Goal: Transaction & Acquisition: Book appointment/travel/reservation

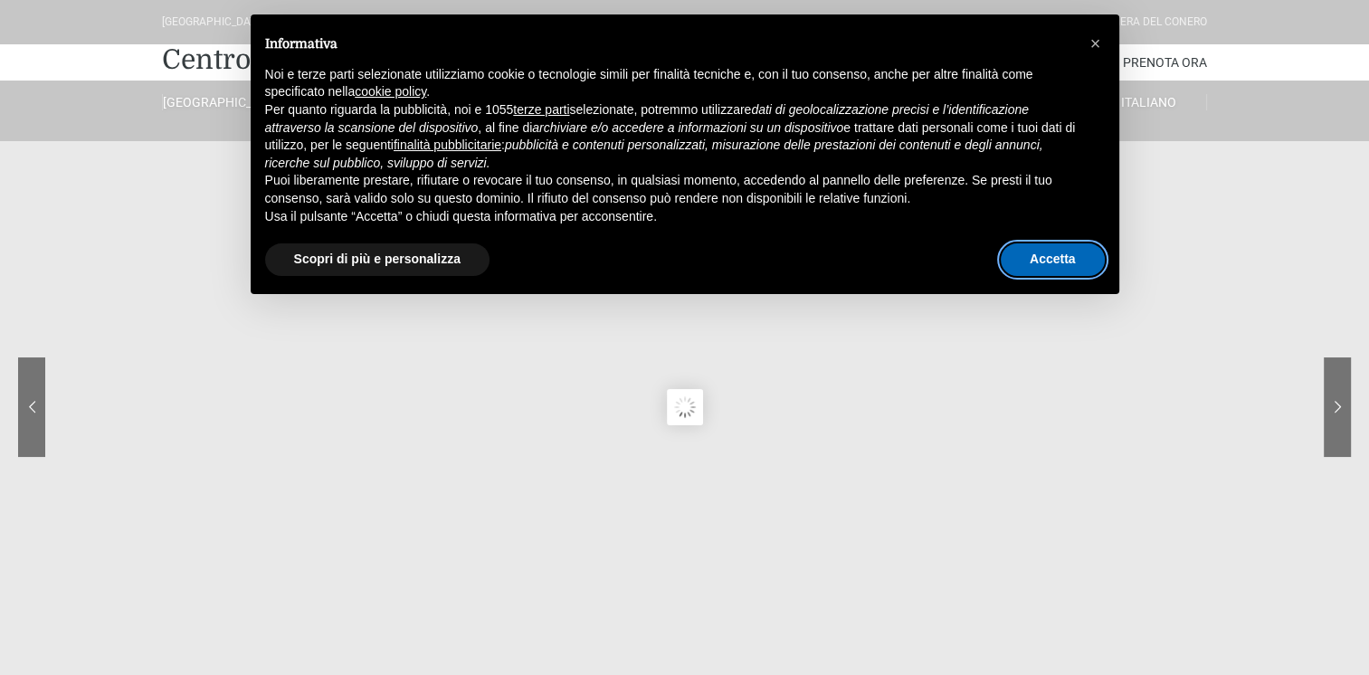
click at [1056, 260] on button "Accetta" at bounding box center [1053, 259] width 104 height 33
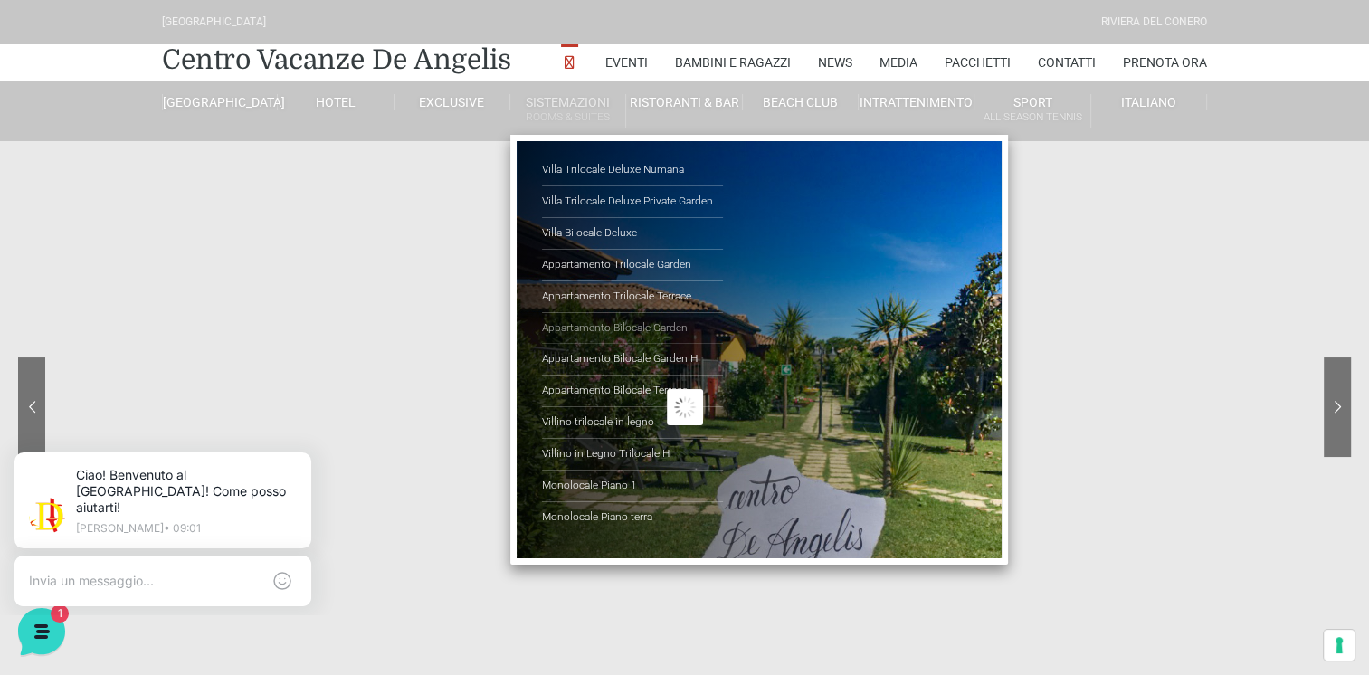
click at [623, 328] on link "Appartamento Bilocale Garden" at bounding box center [632, 329] width 181 height 32
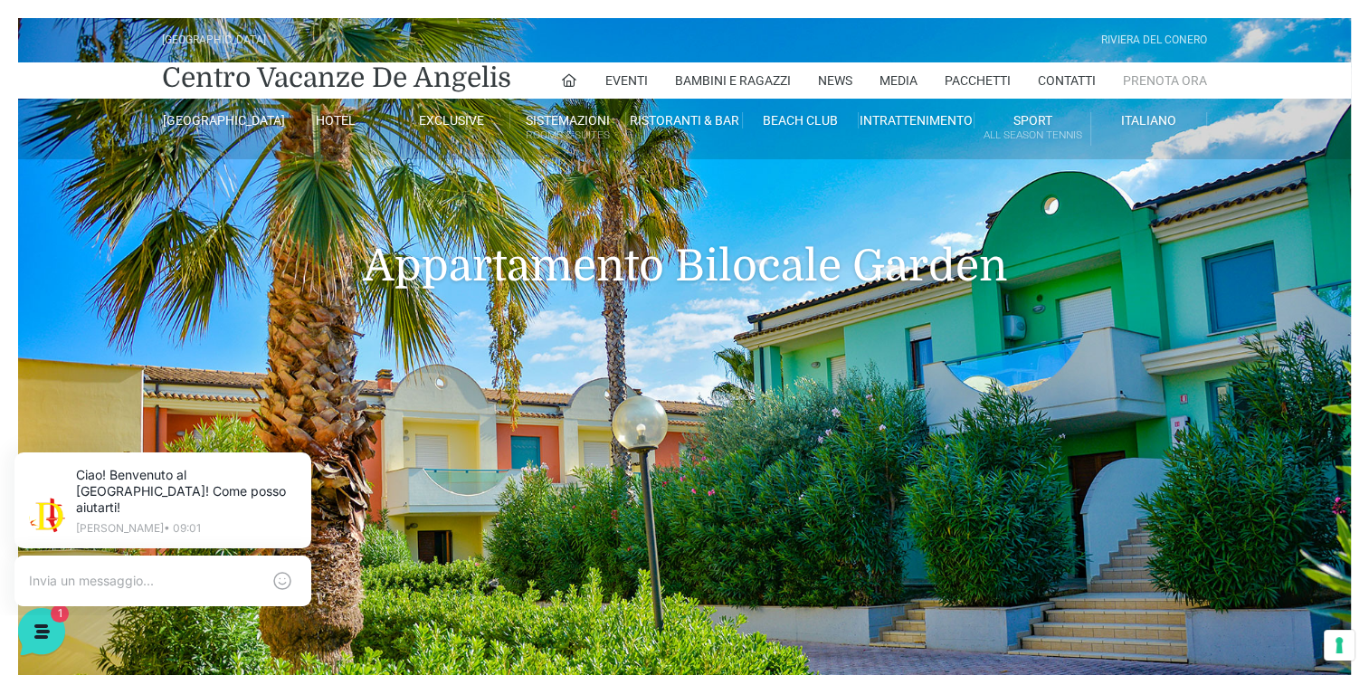
click at [1142, 82] on link "Prenota Ora" at bounding box center [1165, 80] width 84 height 36
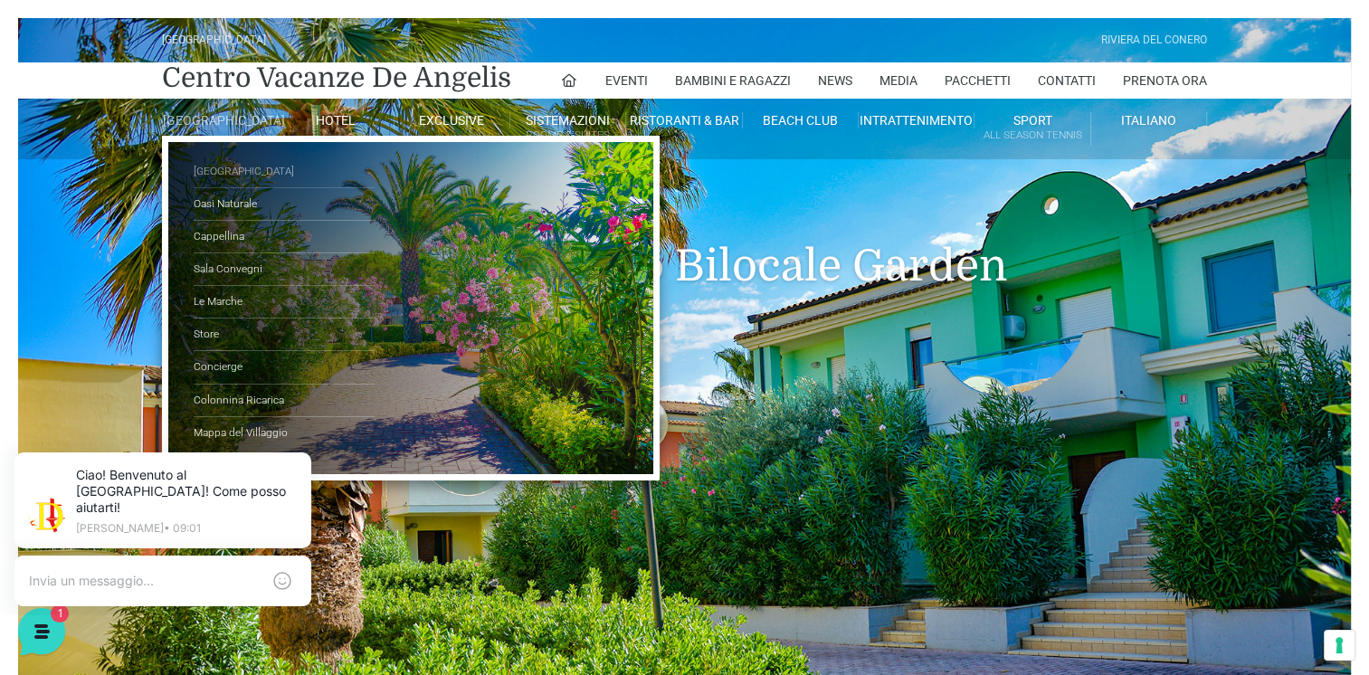
click at [237, 179] on link "[GEOGRAPHIC_DATA]" at bounding box center [284, 172] width 181 height 33
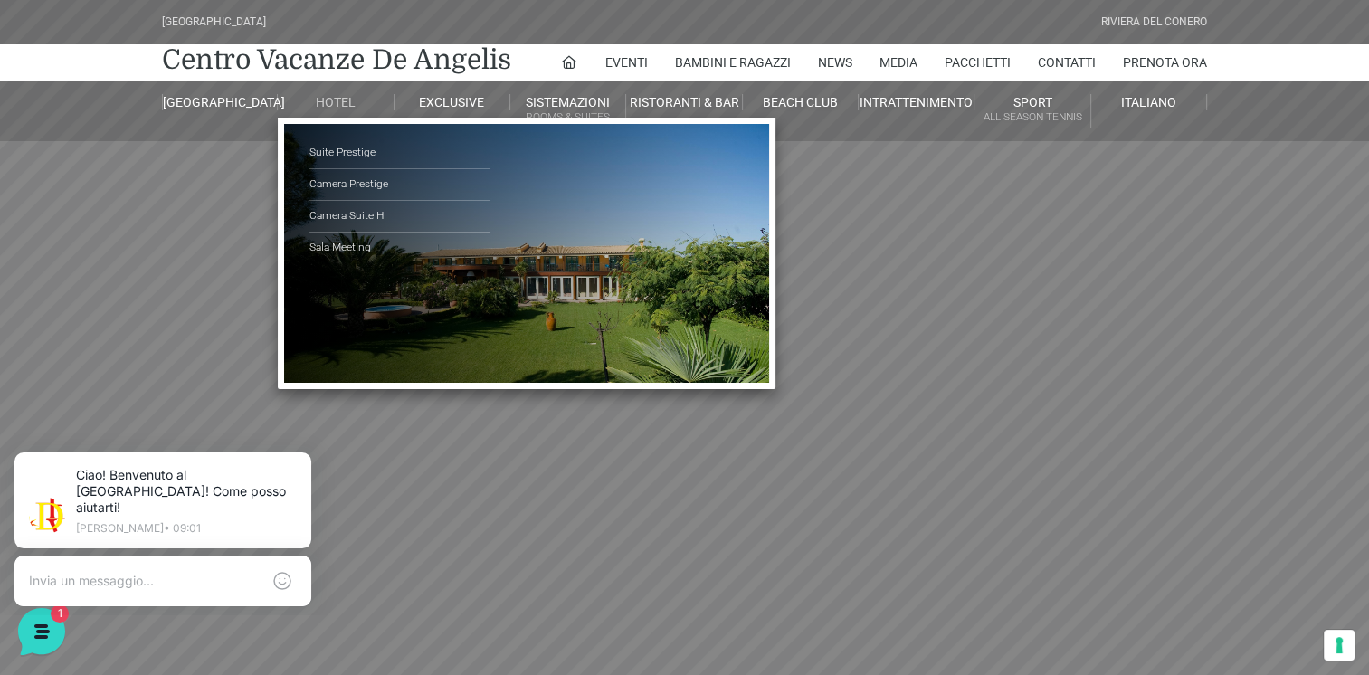
click at [327, 104] on link "Hotel" at bounding box center [336, 102] width 116 height 16
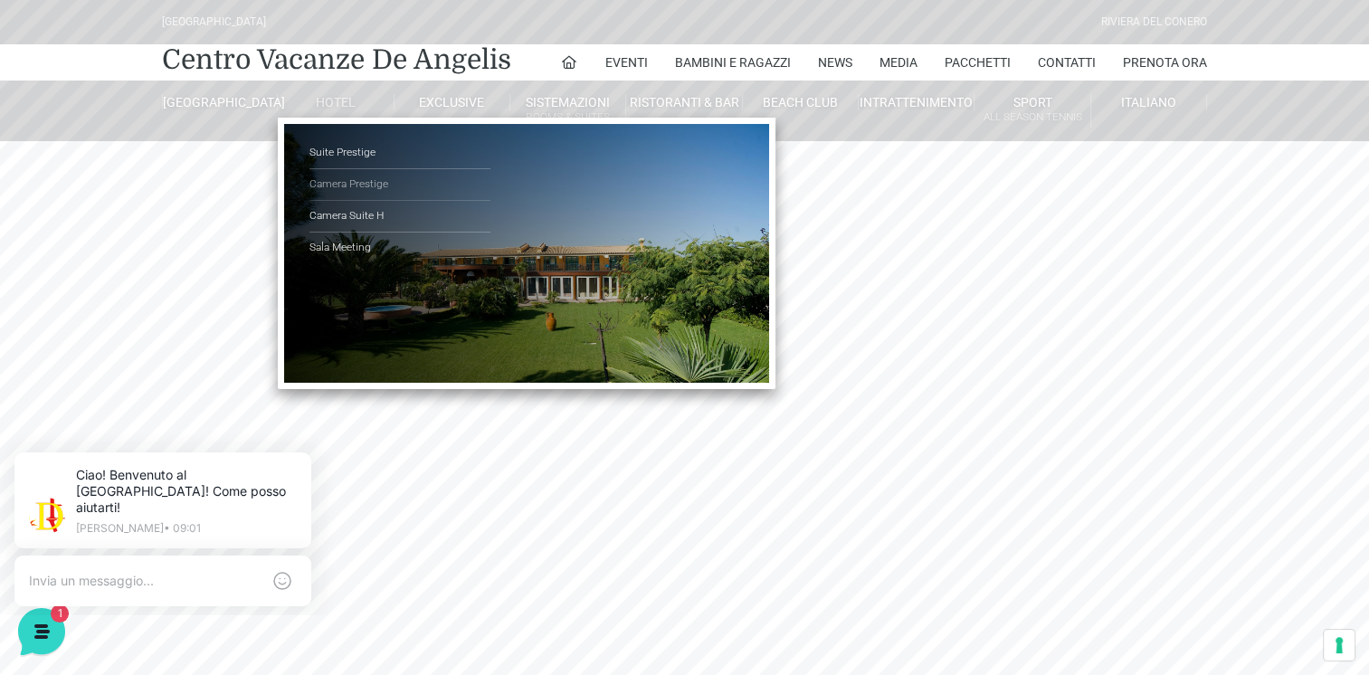
click at [343, 182] on link "Camera Prestige" at bounding box center [399, 185] width 181 height 32
